Goal: Download file/media

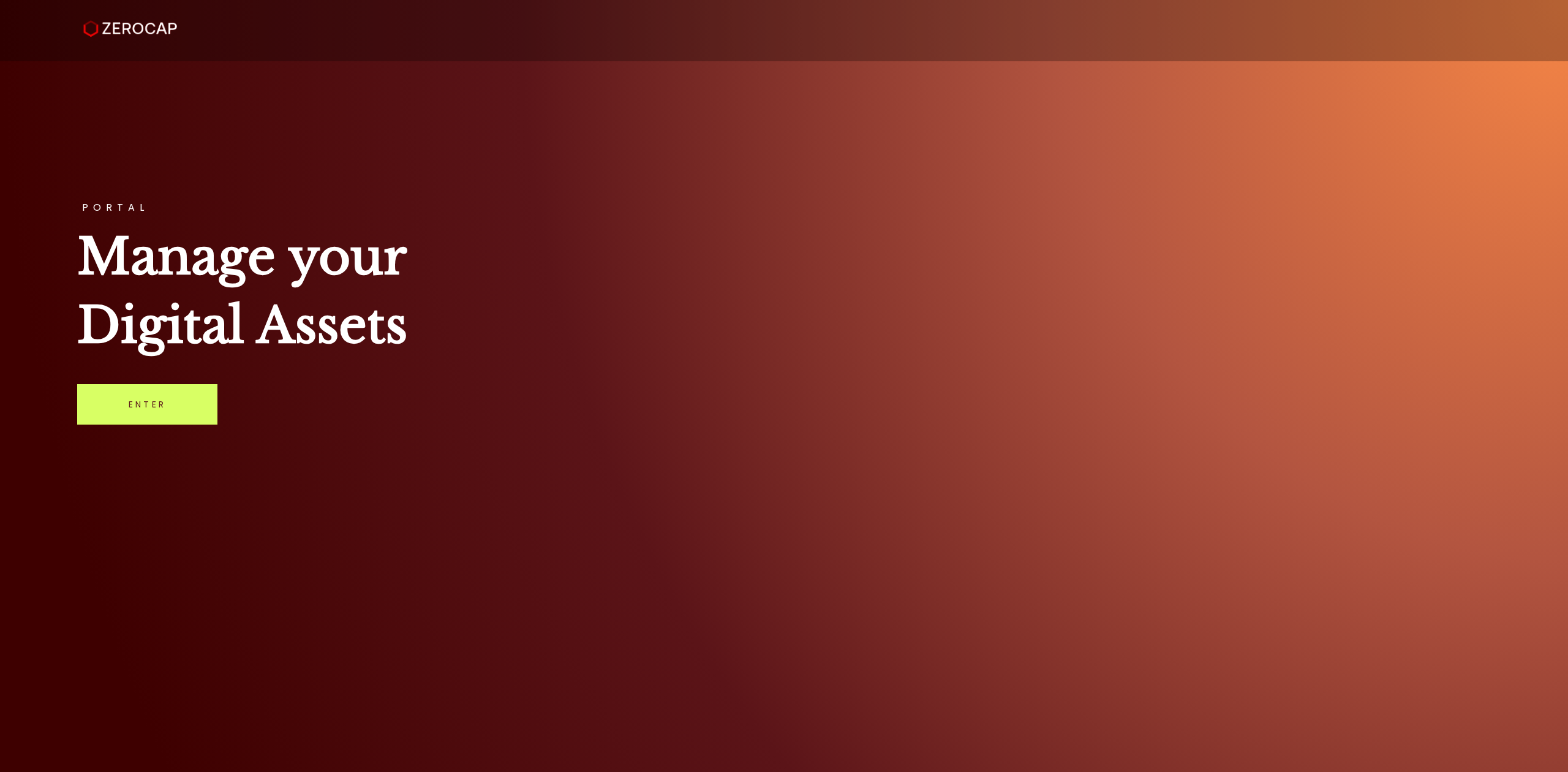
click at [148, 390] on link "Enter" at bounding box center [148, 404] width 141 height 41
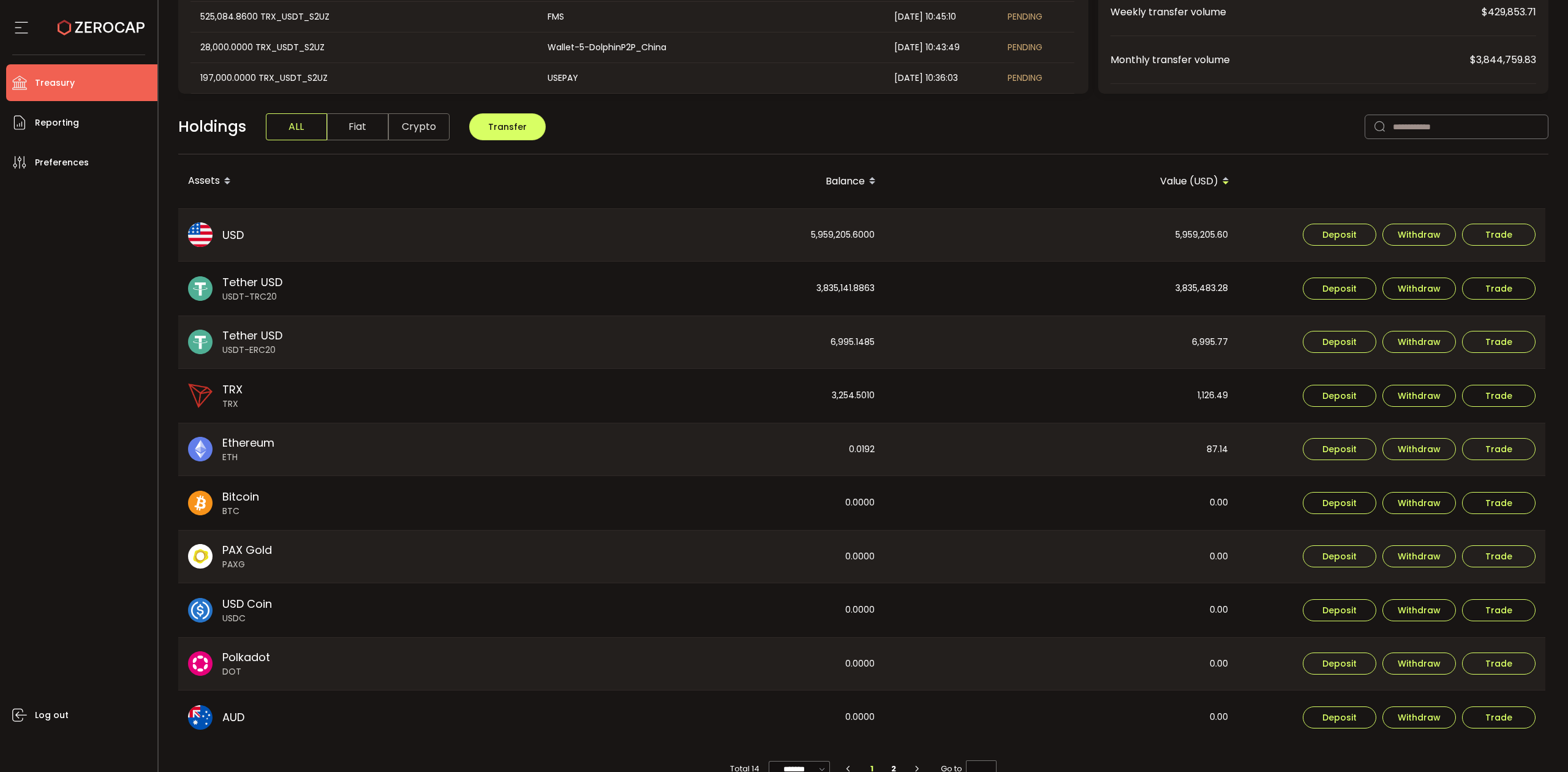
scroll to position [242, 0]
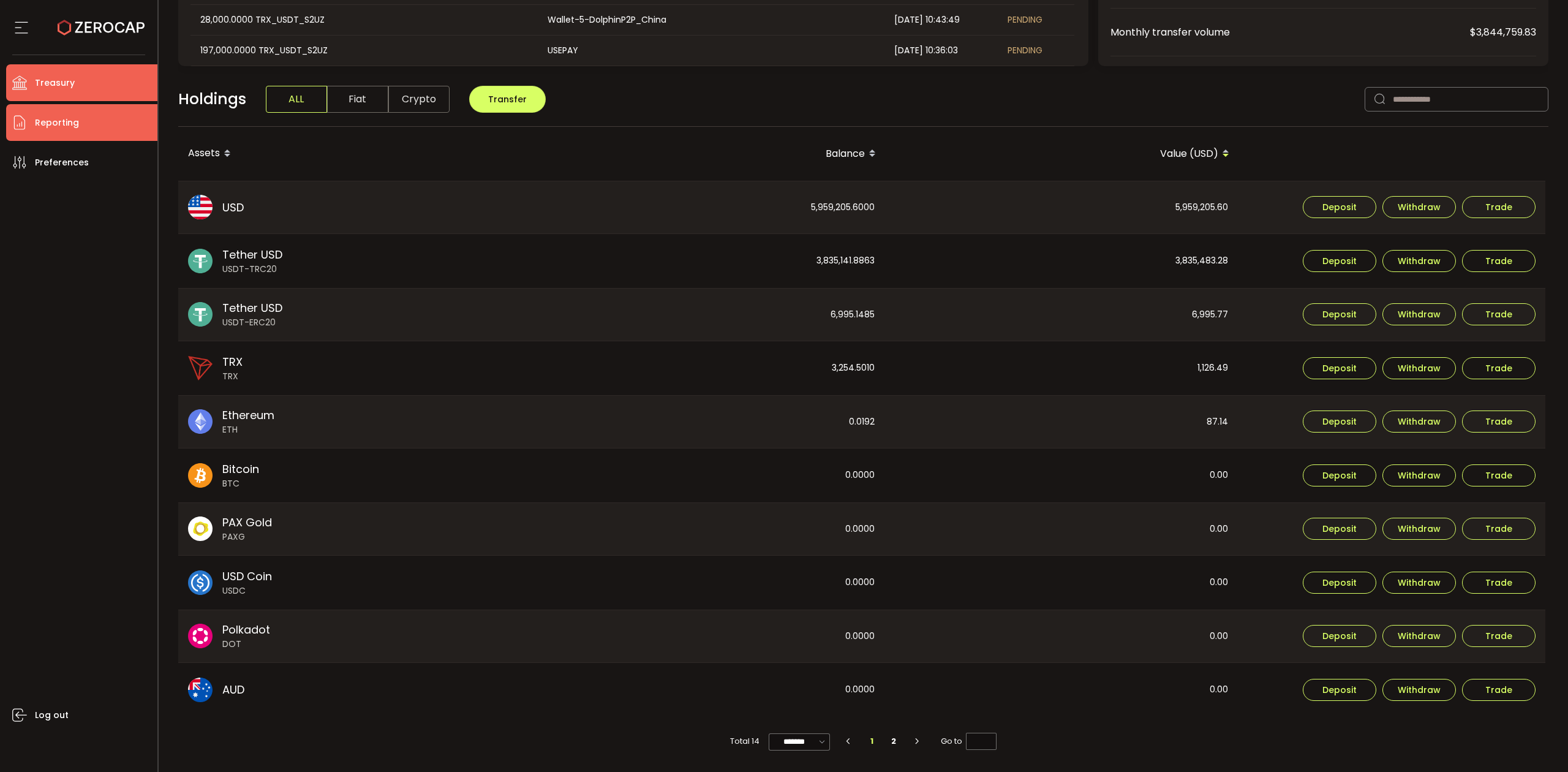
click at [79, 126] on li "Reporting" at bounding box center [81, 122] width 152 height 37
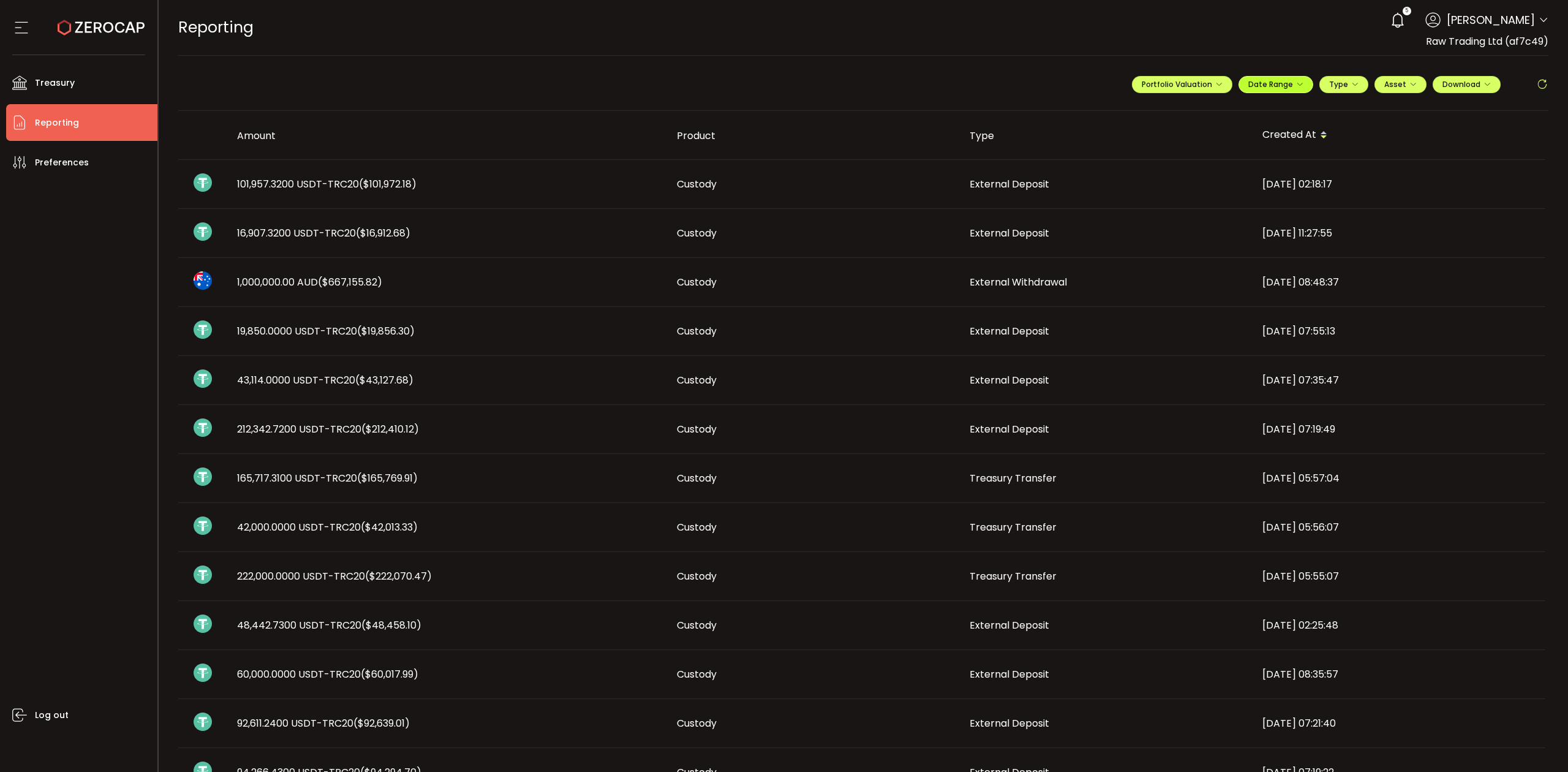
click at [1296, 86] on span "Date Range" at bounding box center [1275, 84] width 55 height 10
click at [1191, 106] on icon at bounding box center [1196, 110] width 15 height 12
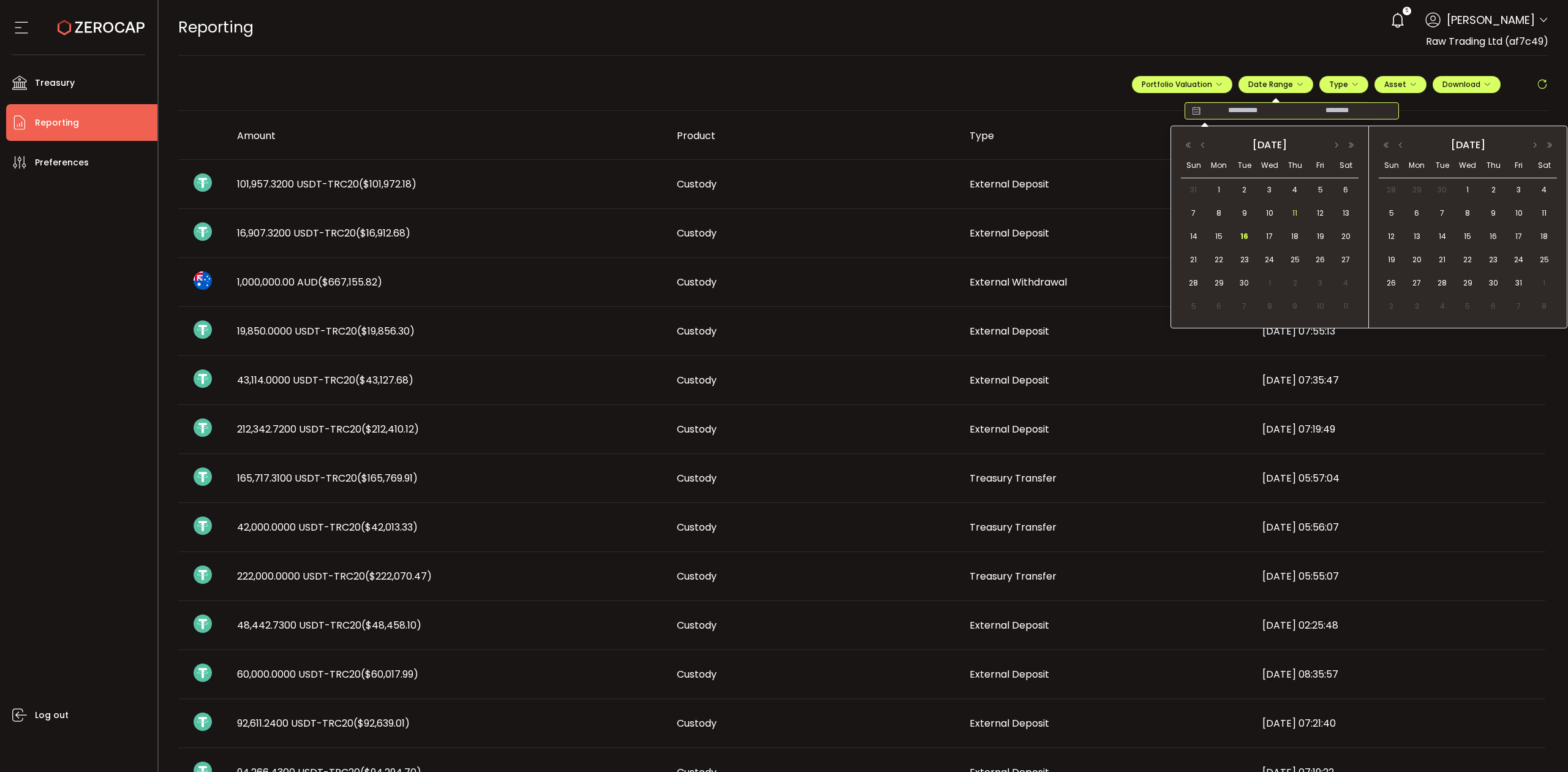
click at [1288, 212] on span "11" at bounding box center [1295, 213] width 15 height 15
click at [1248, 235] on span "16" at bounding box center [1244, 236] width 15 height 15
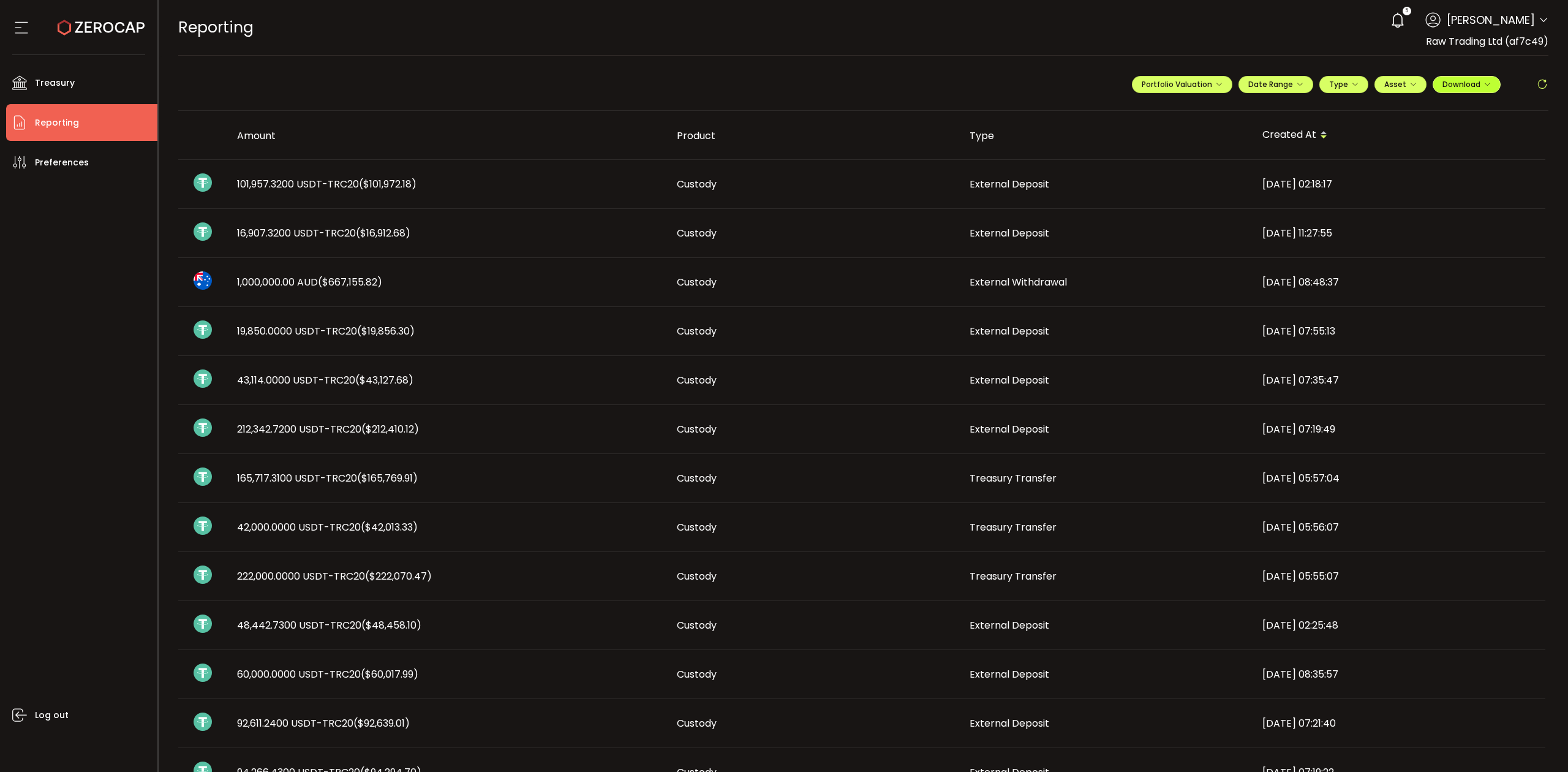
click at [1456, 88] on span "Download" at bounding box center [1466, 84] width 48 height 10
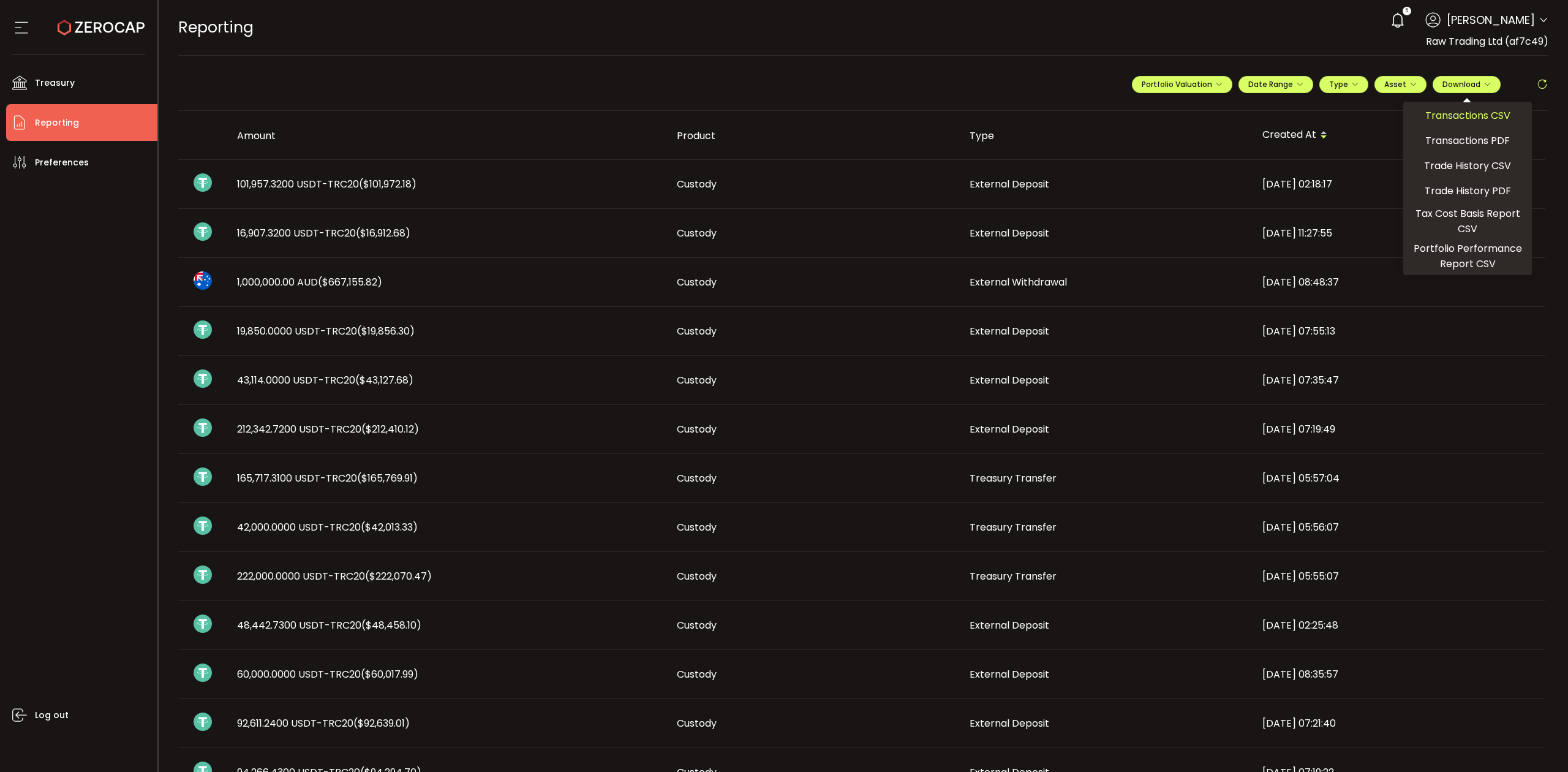
click at [1441, 116] on span "Transactions CSV" at bounding box center [1467, 115] width 85 height 15
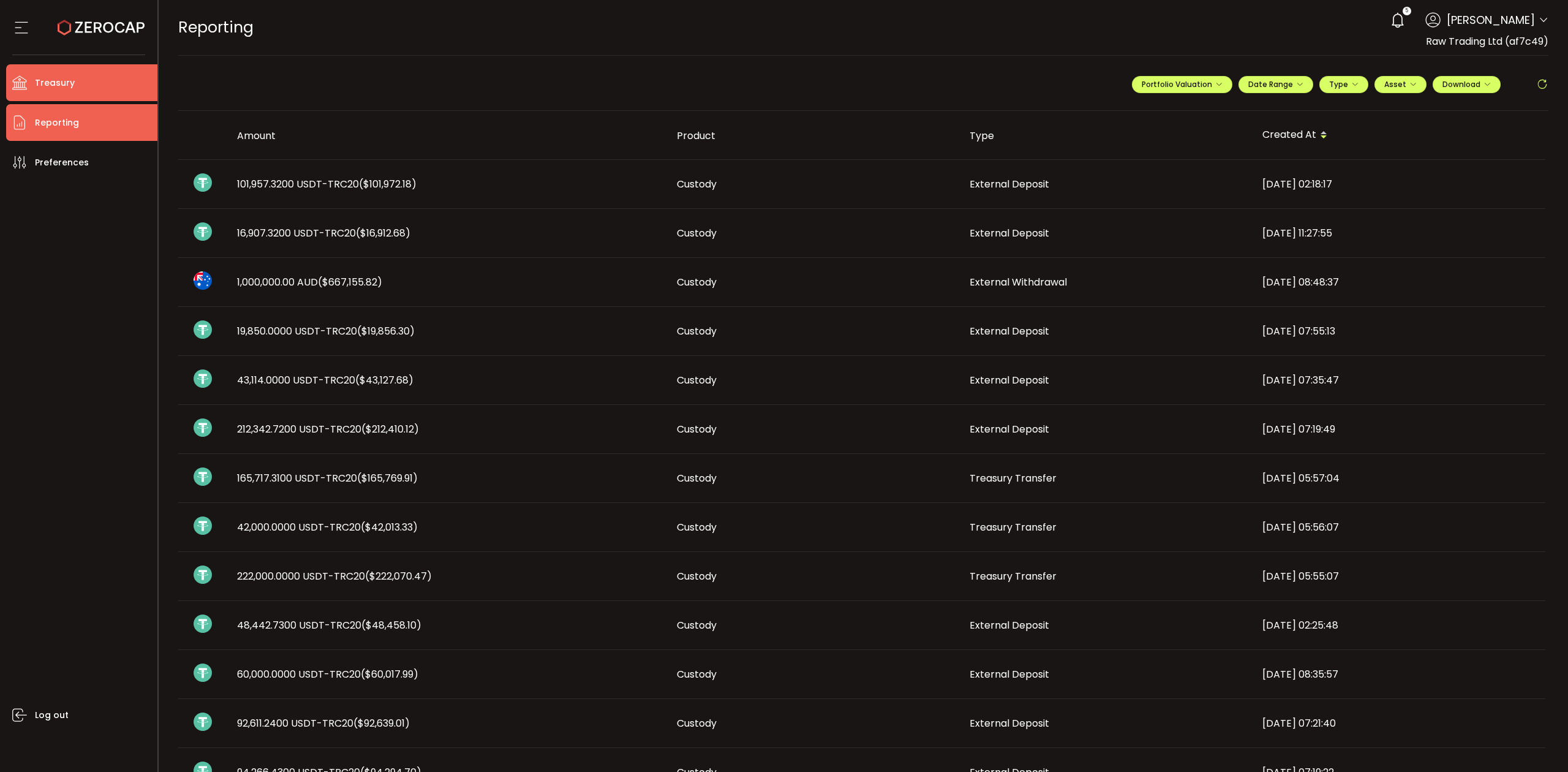
click at [70, 81] on span "Treasury" at bounding box center [55, 83] width 40 height 18
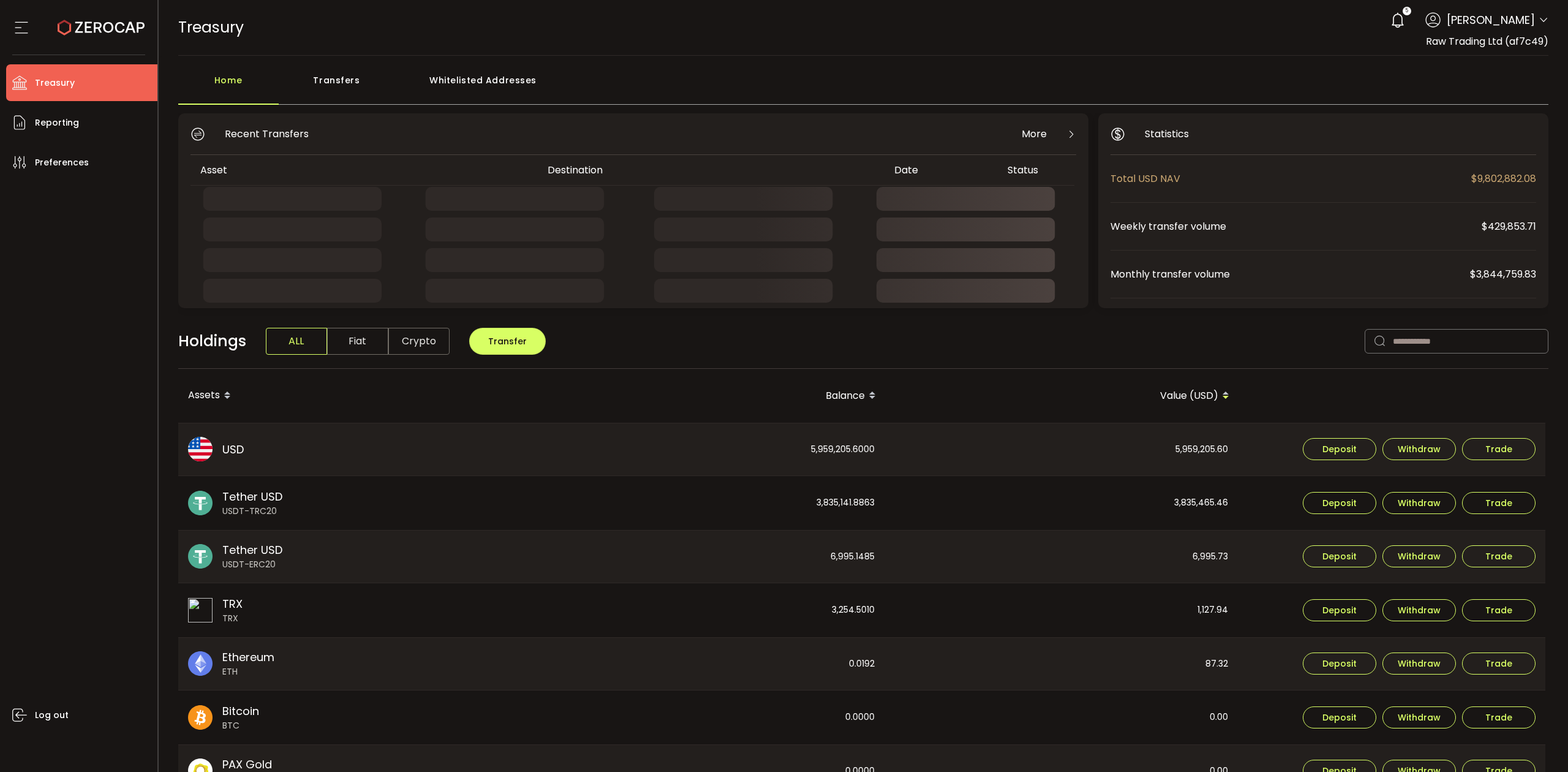
click at [353, 79] on div "Transfers" at bounding box center [337, 86] width 116 height 37
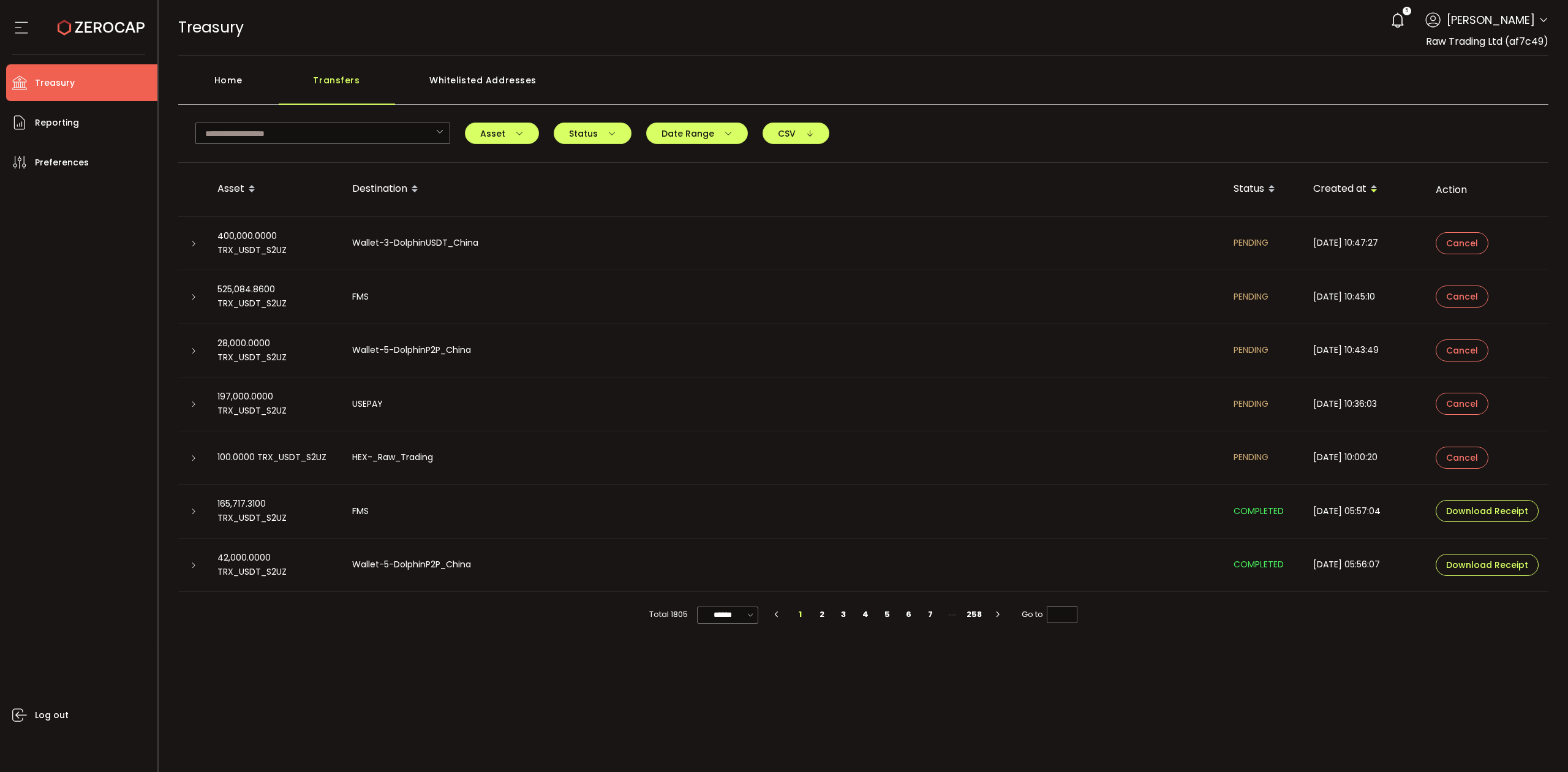
click at [1545, 12] on div "5 [PERSON_NAME] Account Raw Trading Ltd (af7c49) Raw Trading Ltd (Payments) (dc…" at bounding box center [1466, 20] width 164 height 27
click at [1542, 20] on icon at bounding box center [1543, 20] width 10 height 10
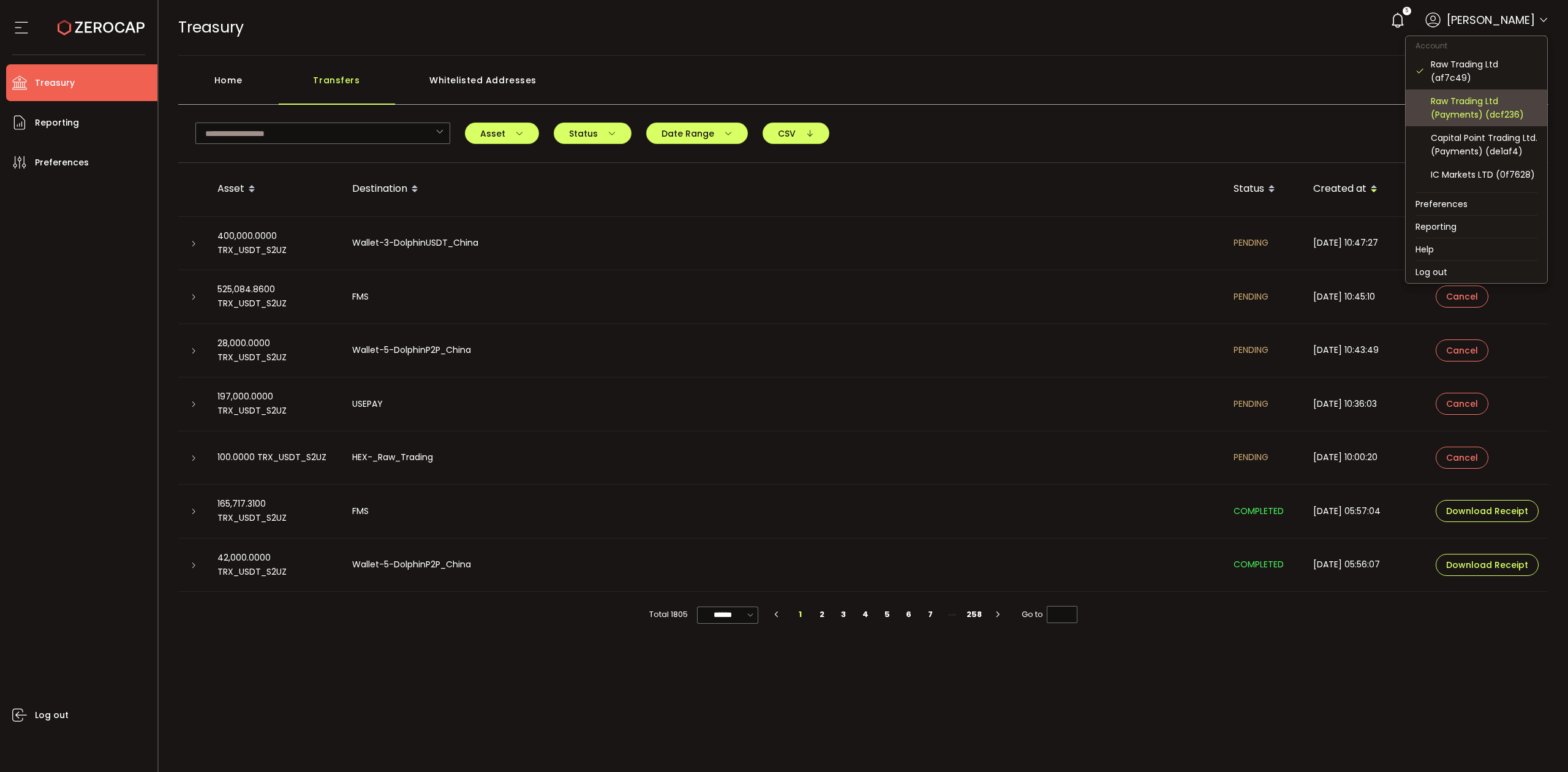
click at [1484, 113] on div "Raw Trading Ltd (Payments) (dcf236)" at bounding box center [1484, 108] width 106 height 27
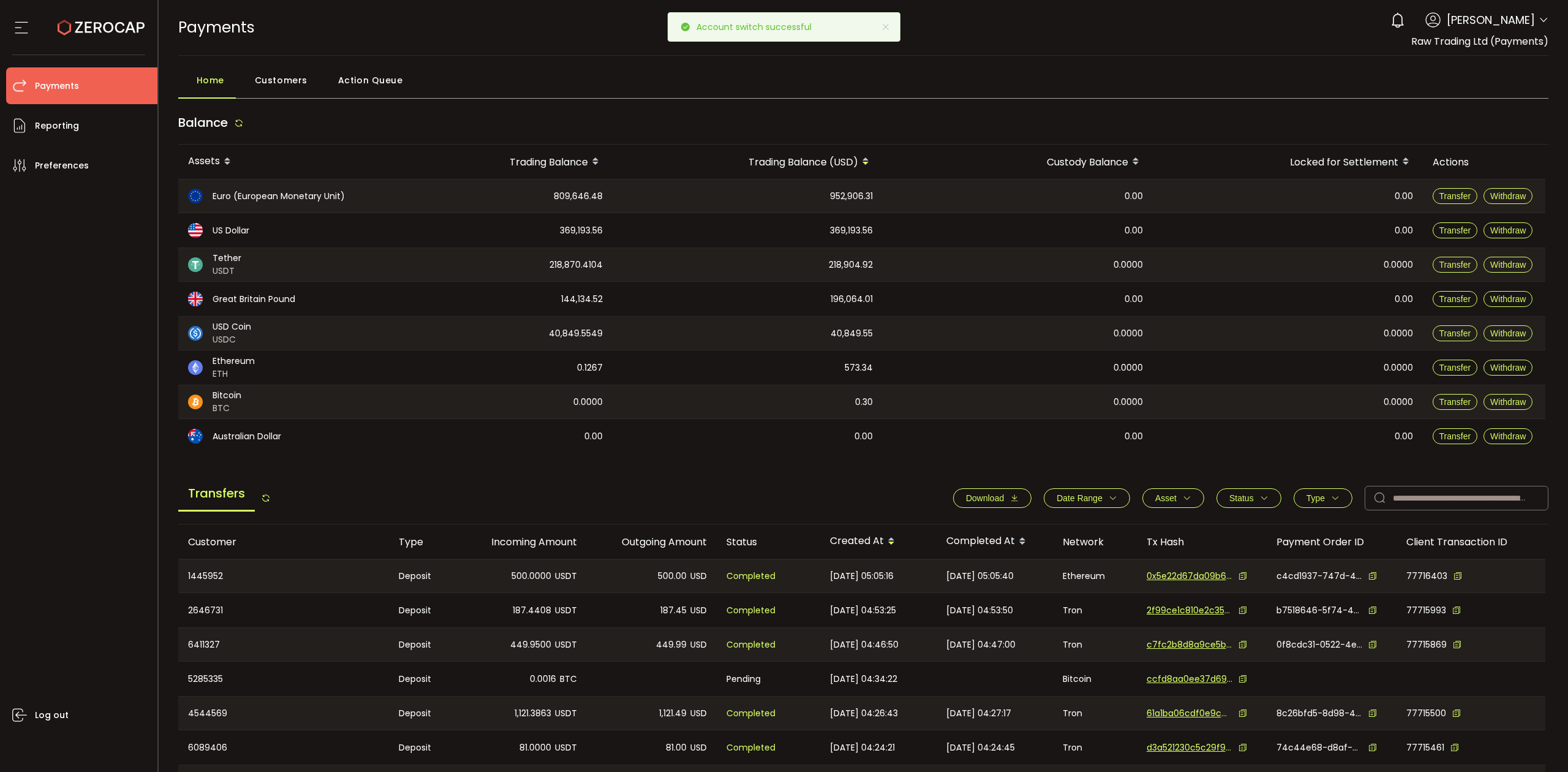
click at [1100, 496] on span "Date Range" at bounding box center [1087, 498] width 61 height 10
click at [1030, 534] on icon at bounding box center [1036, 528] width 14 height 19
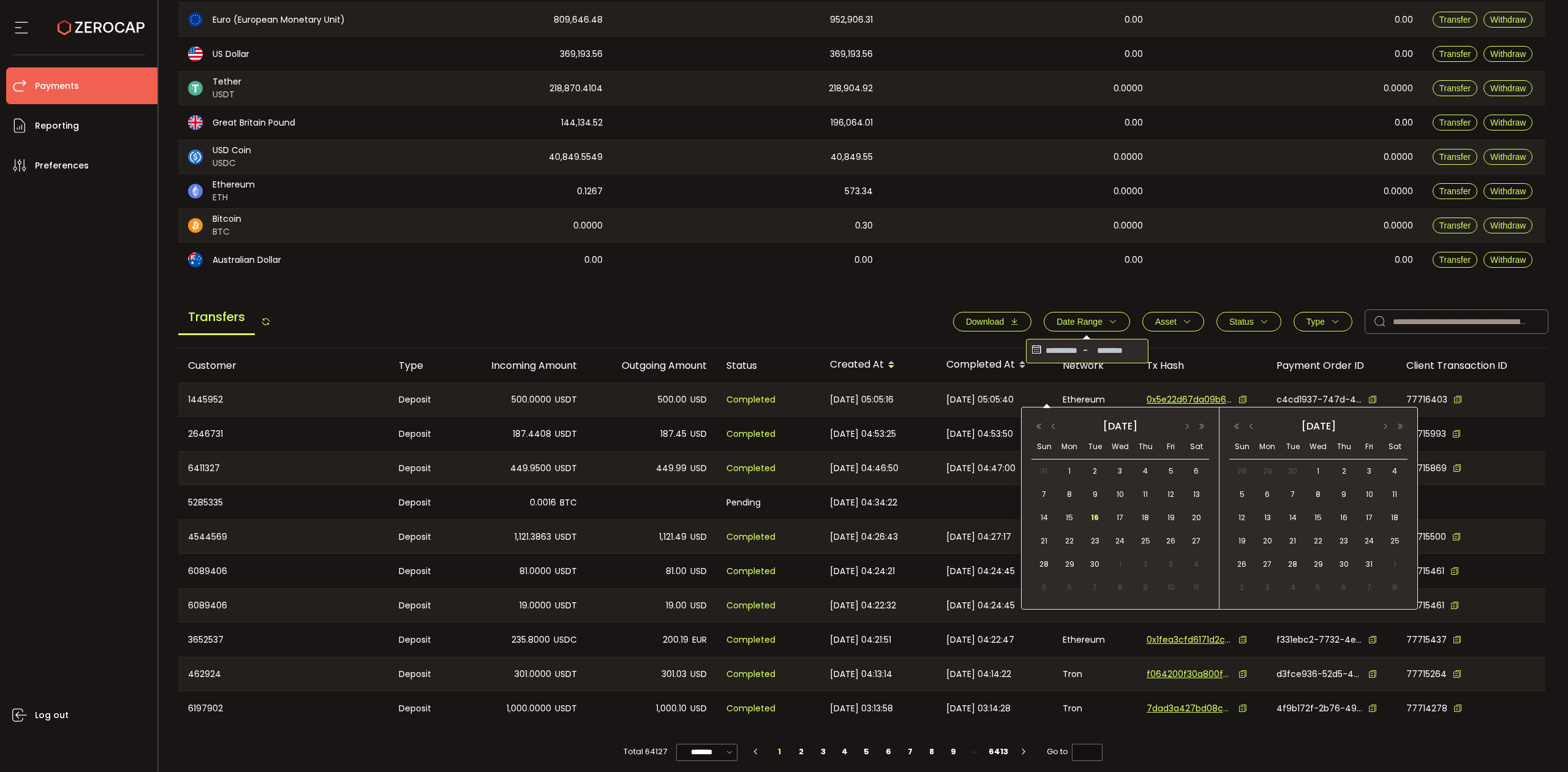
scroll to position [184, 0]
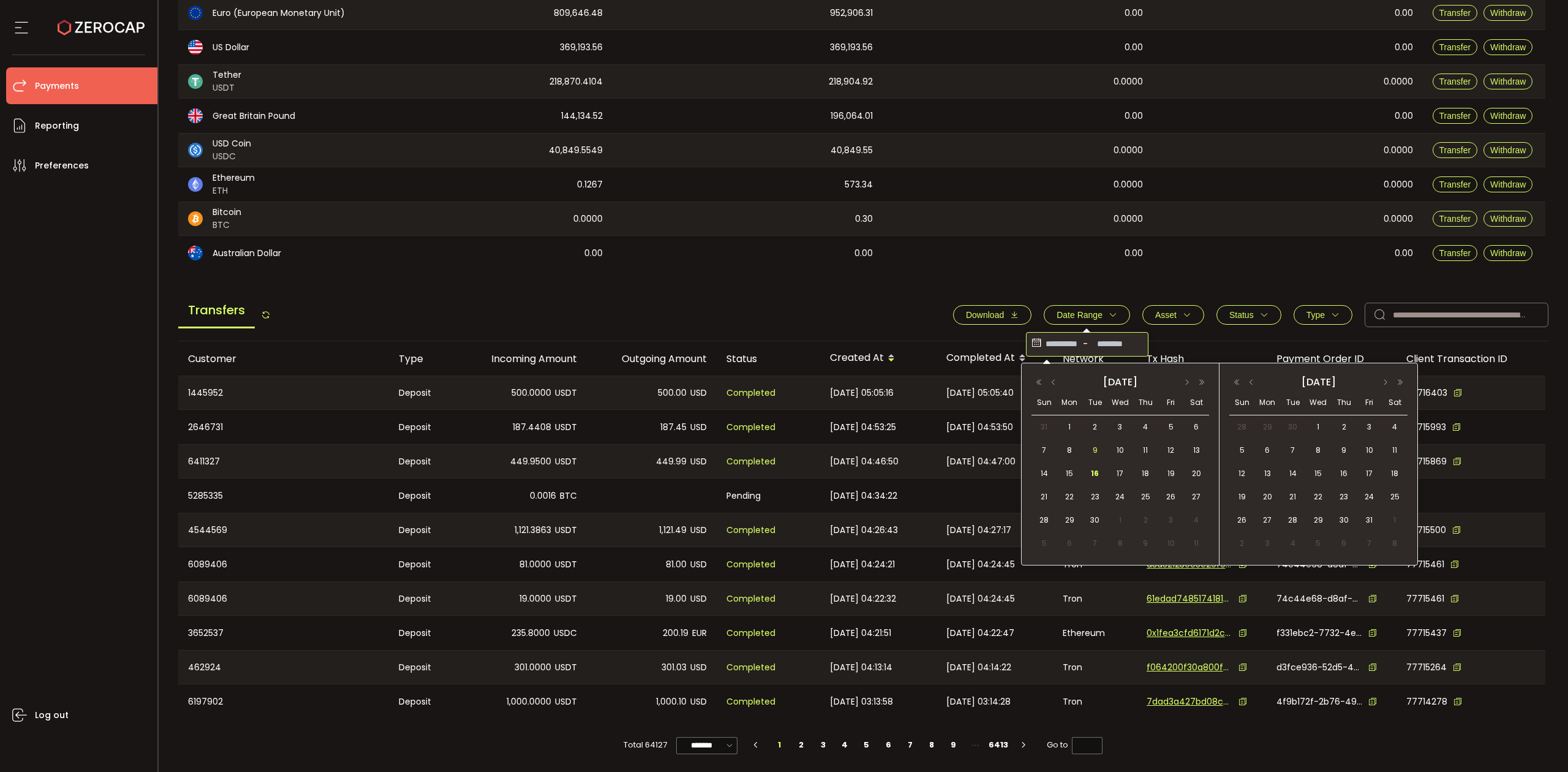
click at [1095, 447] on span "9" at bounding box center [1095, 450] width 15 height 15
click at [1093, 469] on span "16" at bounding box center [1095, 473] width 15 height 15
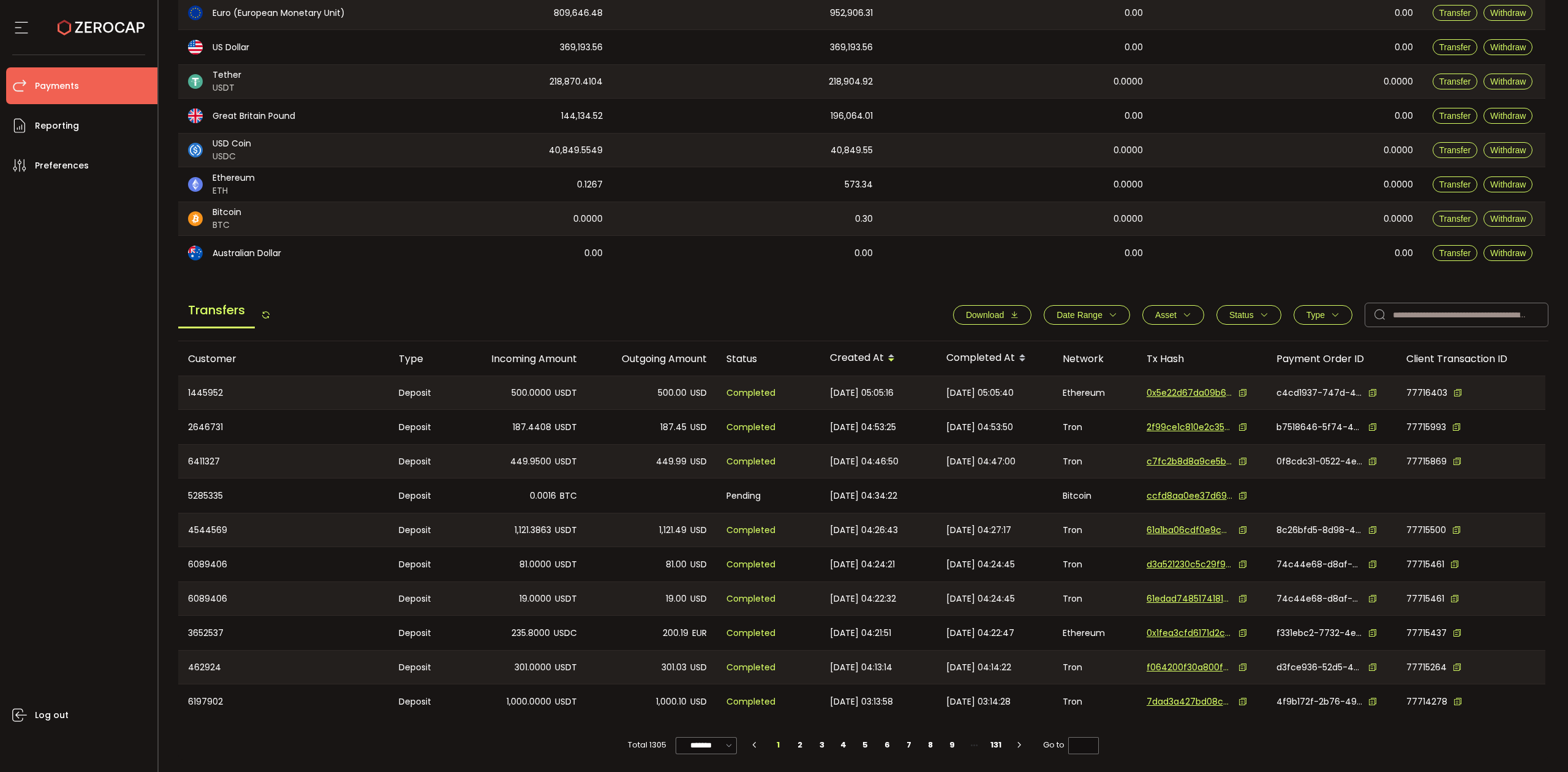
click at [1018, 312] on button "Download" at bounding box center [992, 315] width 79 height 19
